Goal: Transaction & Acquisition: Subscribe to service/newsletter

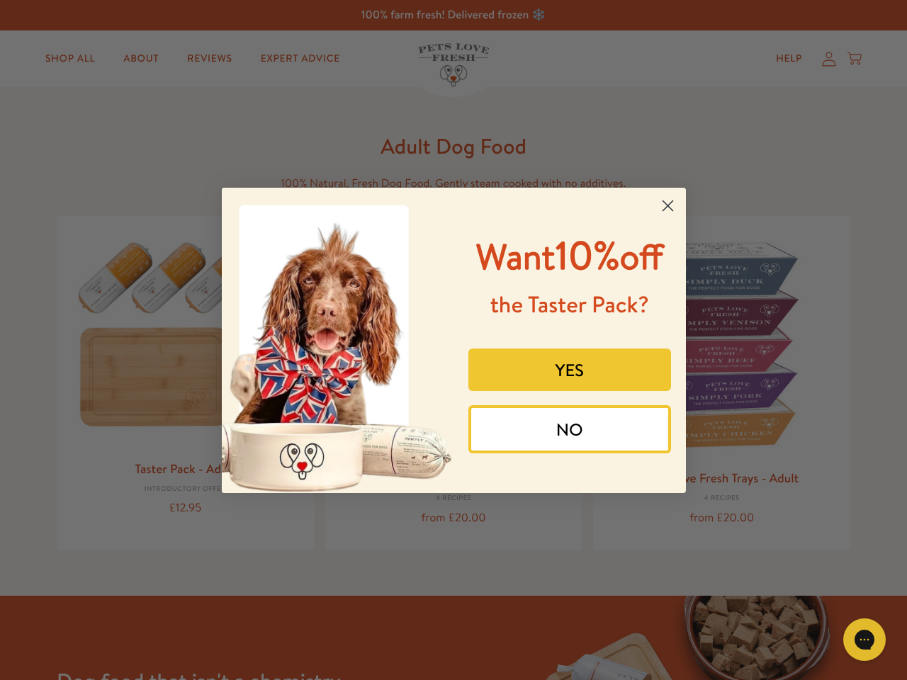
click at [453, 340] on div "Want 10% off the Taster Pack? YES NO" at bounding box center [564, 340] width 222 height 277
click at [667, 205] on icon "Close dialog" at bounding box center [667, 205] width 10 height 10
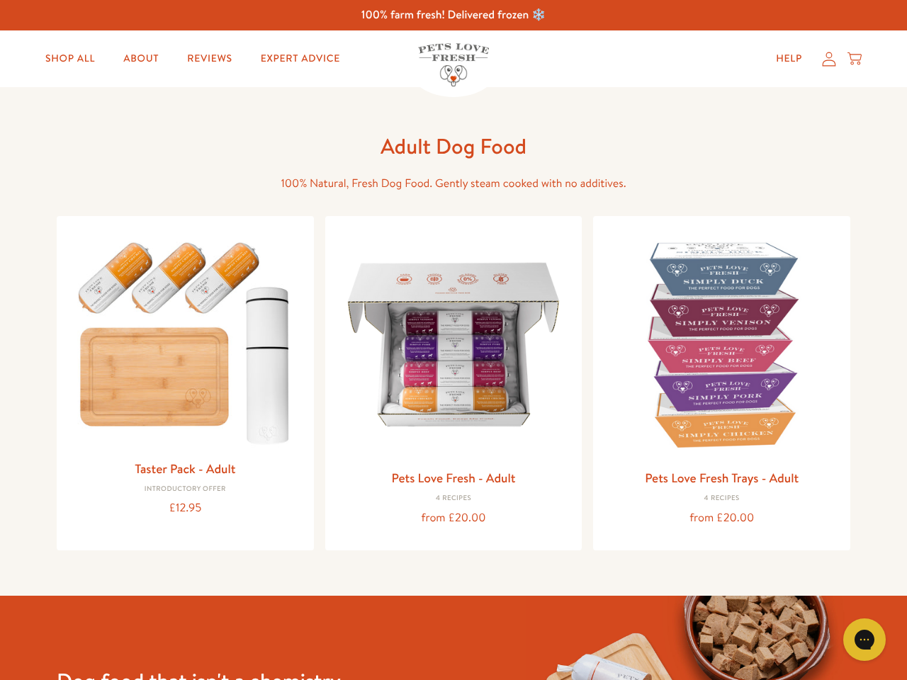
click at [569, 382] on button "YES" at bounding box center [569, 403] width 203 height 42
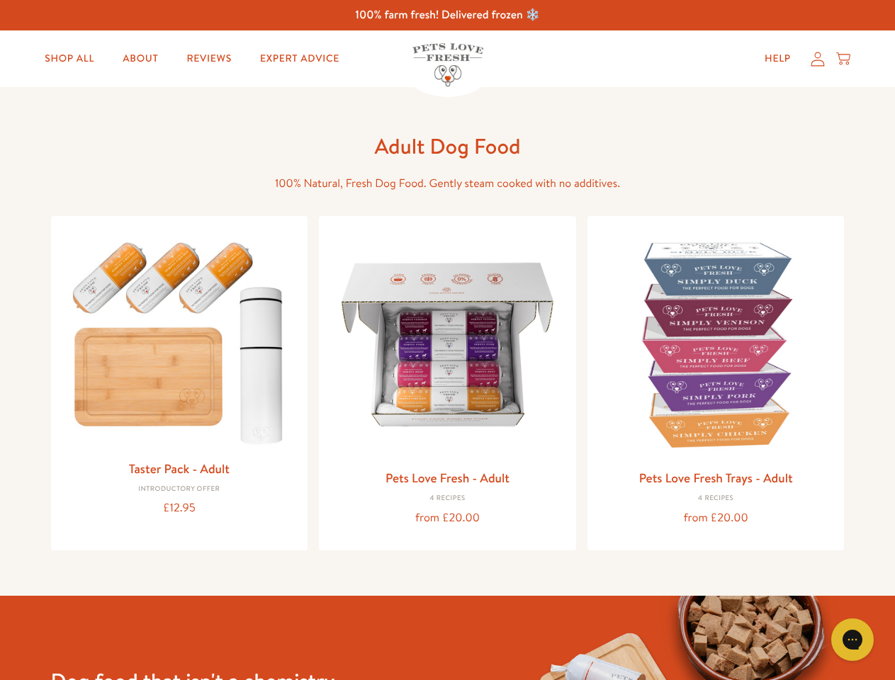
click at [864, 640] on div "Gorgias live chat" at bounding box center [852, 639] width 28 height 28
